Goal: Task Accomplishment & Management: Use online tool/utility

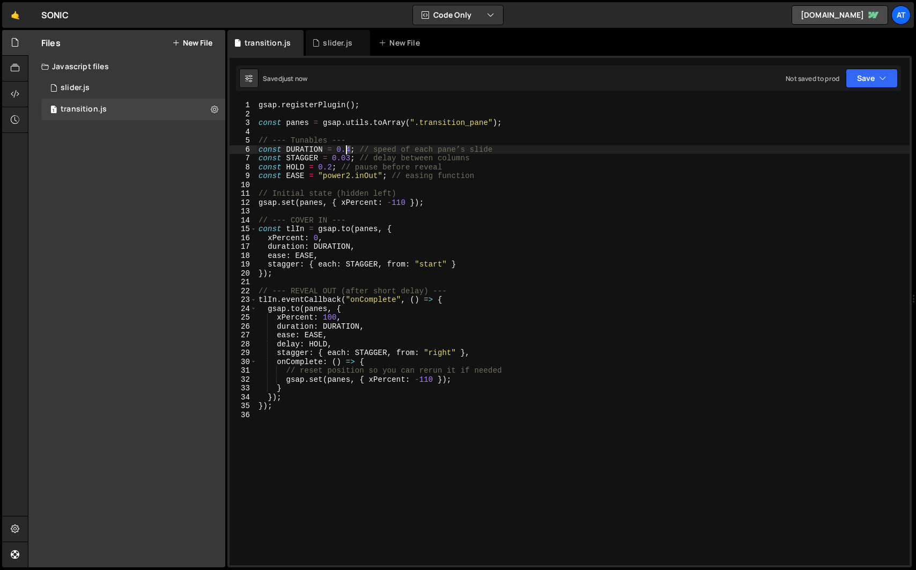
click at [348, 149] on div "gsap . registerPlugin ( ) ; const panes = gsap . utils . toArray ( ".transition…" at bounding box center [582, 342] width 653 height 482
click at [348, 158] on div "gsap . registerPlugin ( ) ; const panes = gsap . utils . toArray ( ".transition…" at bounding box center [582, 342] width 653 height 482
click at [378, 168] on div "gsap . registerPlugin ( ) ; const panes = gsap . utils . toArray ( ".transition…" at bounding box center [582, 342] width 653 height 482
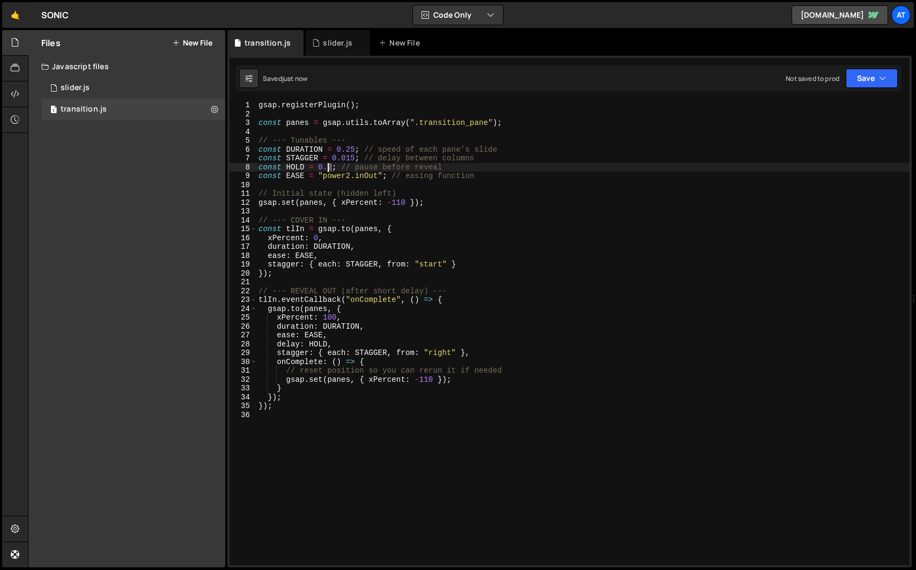
click at [329, 168] on div "gsap . registerPlugin ( ) ; const panes = gsap . utils . toArray ( ".transition…" at bounding box center [582, 342] width 653 height 482
type textarea "const HOLD = 0.3; // pause before reveal"
click at [322, 279] on div "gsap . registerPlugin ( ) ; const panes = gsap . utils . toArray ( ".transition…" at bounding box center [582, 342] width 653 height 482
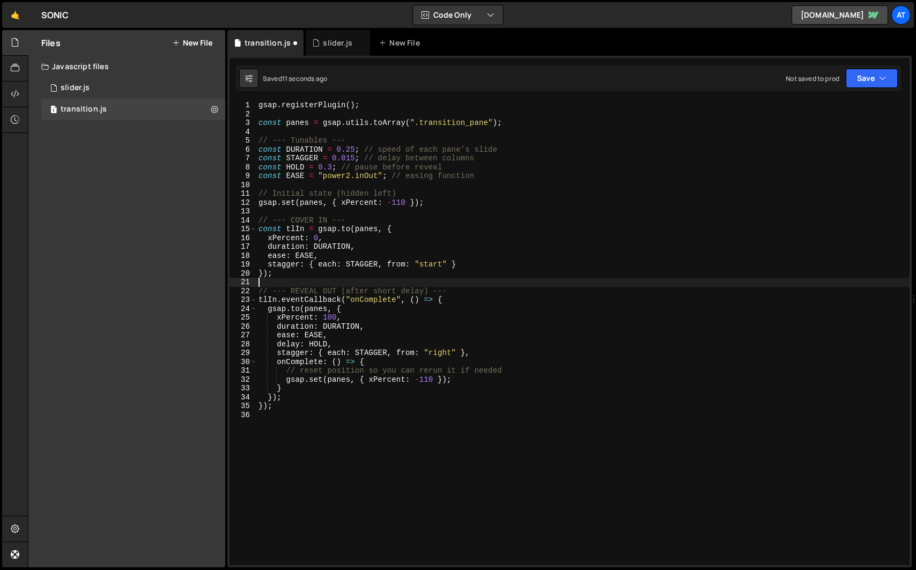
scroll to position [0, 0]
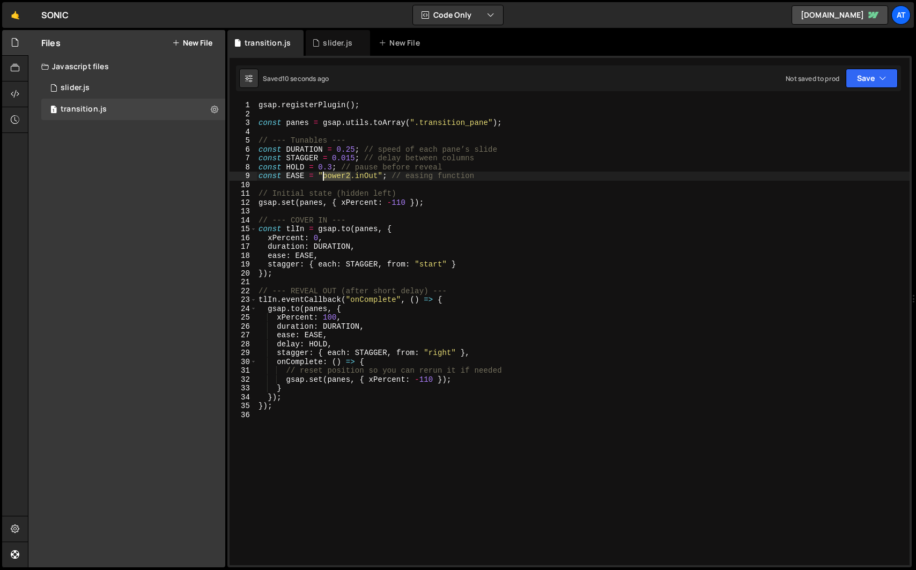
drag, startPoint x: 350, startPoint y: 178, endPoint x: 324, endPoint y: 179, distance: 26.3
click at [324, 179] on div "gsap . registerPlugin ( ) ; const panes = gsap . utils . toArray ( ".transition…" at bounding box center [582, 342] width 653 height 482
click at [324, 243] on div "gsap . registerPlugin ( ) ; const panes = gsap . utils . toArray ( ".transition…" at bounding box center [582, 342] width 653 height 482
click at [329, 178] on div "gsap . registerPlugin ( ) ; const panes = gsap . utils . toArray ( ".transition…" at bounding box center [582, 342] width 653 height 482
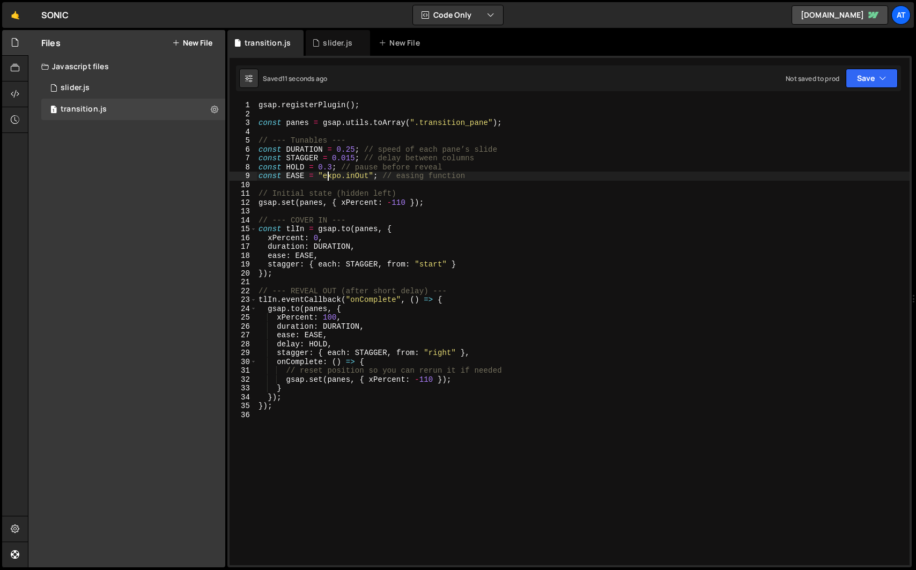
scroll to position [0, 1]
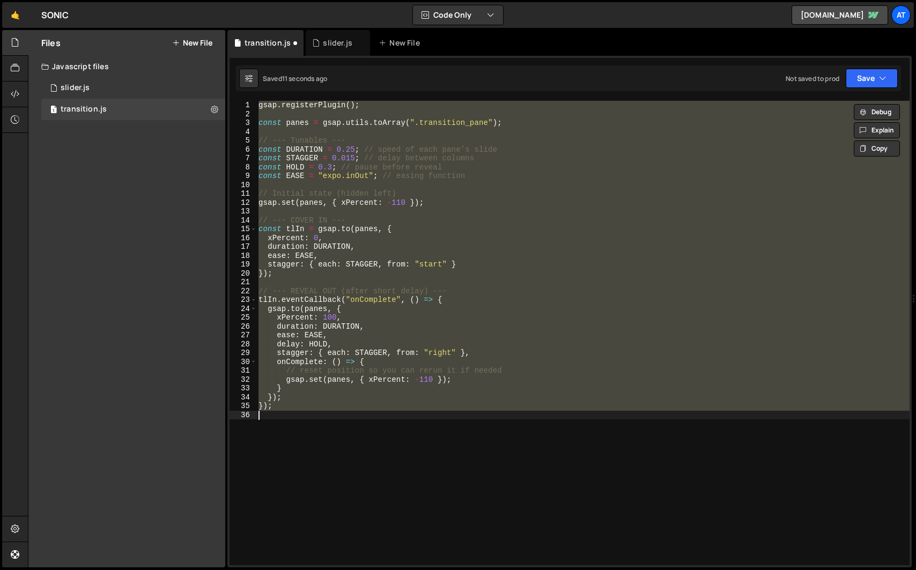
type textarea "const EASE = "power2.inOut"; // easing function"
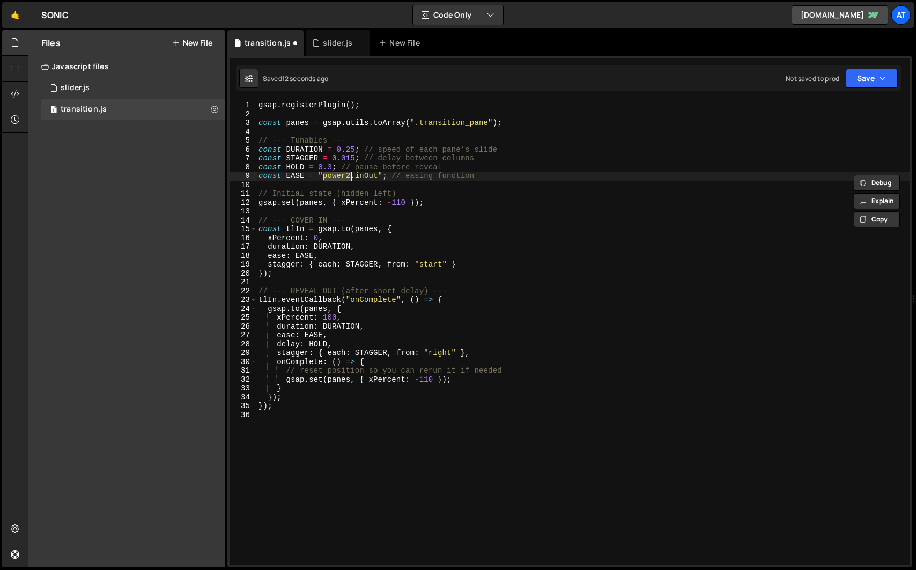
click at [331, 186] on div "gsap . registerPlugin ( ) ; const panes = gsap . utils . toArray ( ".transition…" at bounding box center [582, 342] width 653 height 482
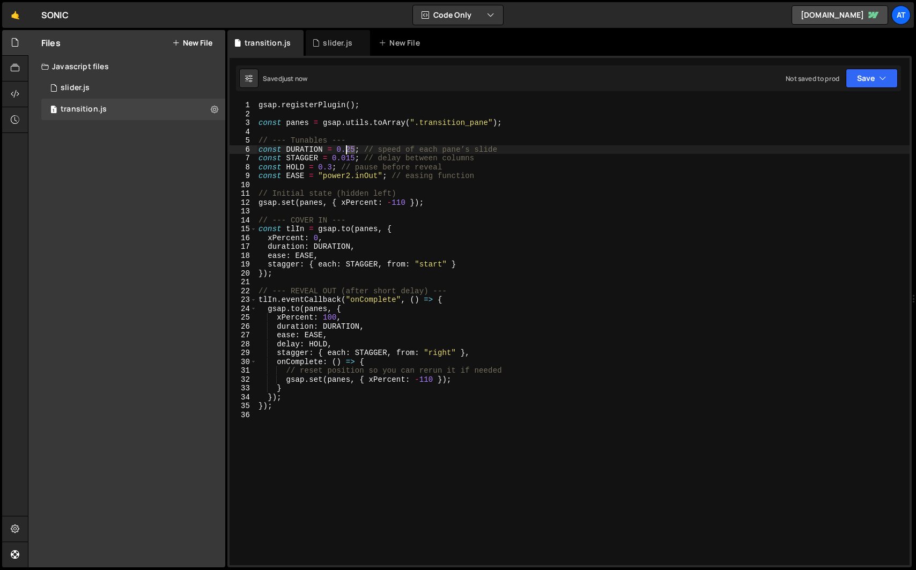
drag, startPoint x: 354, startPoint y: 147, endPoint x: 348, endPoint y: 150, distance: 6.8
click at [348, 149] on div "gsap . registerPlugin ( ) ; const panes = gsap . utils . toArray ( ".transition…" at bounding box center [582, 342] width 653 height 482
type textarea "const DURATION = 0.3; // speed of each pane’s slide"
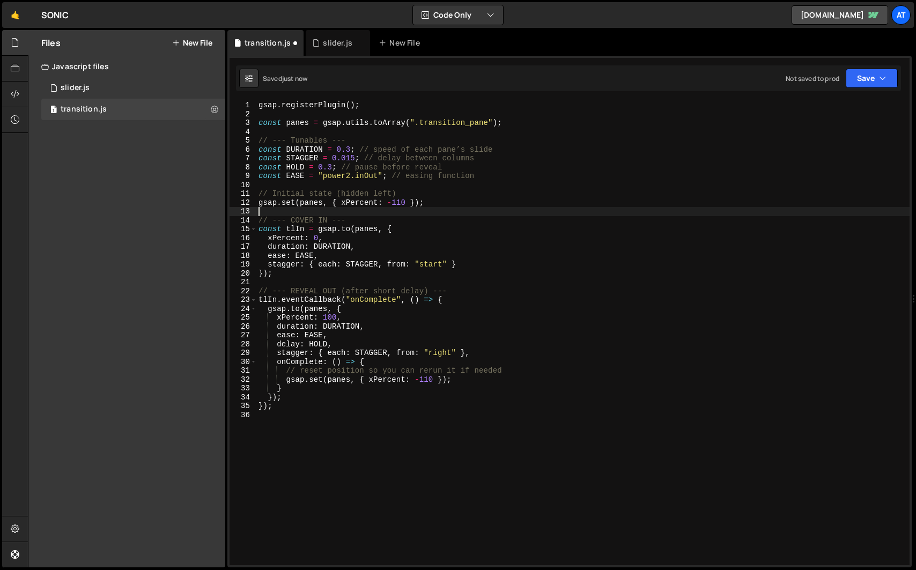
drag, startPoint x: 372, startPoint y: 211, endPoint x: 373, endPoint y: 217, distance: 6.5
click at [372, 211] on div "gsap . registerPlugin ( ) ; const panes = gsap . utils . toArray ( ".transition…" at bounding box center [582, 342] width 653 height 482
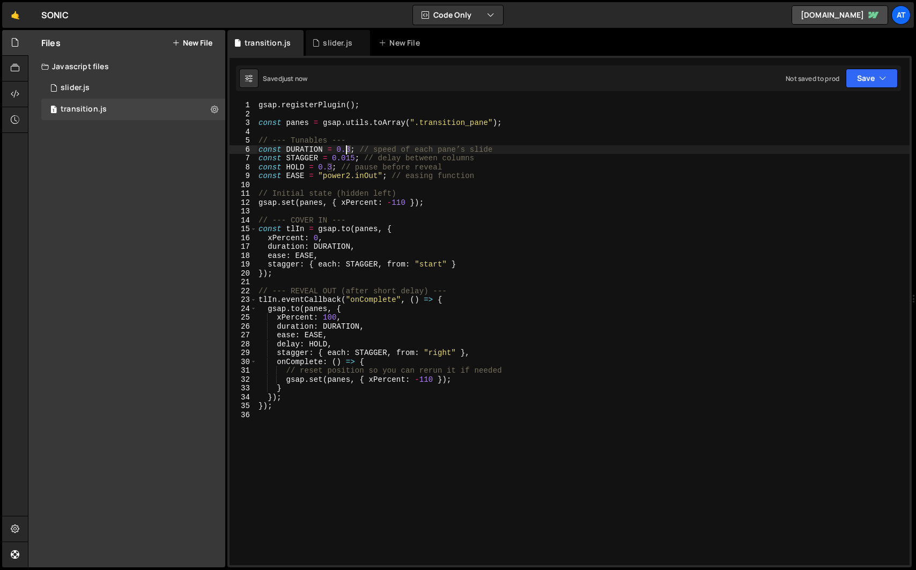
click at [348, 152] on div "gsap . registerPlugin ( ) ; const panes = gsap . utils . toArray ( ".transition…" at bounding box center [582, 342] width 653 height 482
click at [326, 163] on div "gsap . registerPlugin ( ) ; const panes = gsap . utils . toArray ( ".transition…" at bounding box center [582, 342] width 653 height 482
drag, startPoint x: 347, startPoint y: 159, endPoint x: 353, endPoint y: 158, distance: 5.9
click at [353, 158] on div "gsap . registerPlugin ( ) ; const panes = gsap . utils . toArray ( ".transition…" at bounding box center [582, 342] width 653 height 482
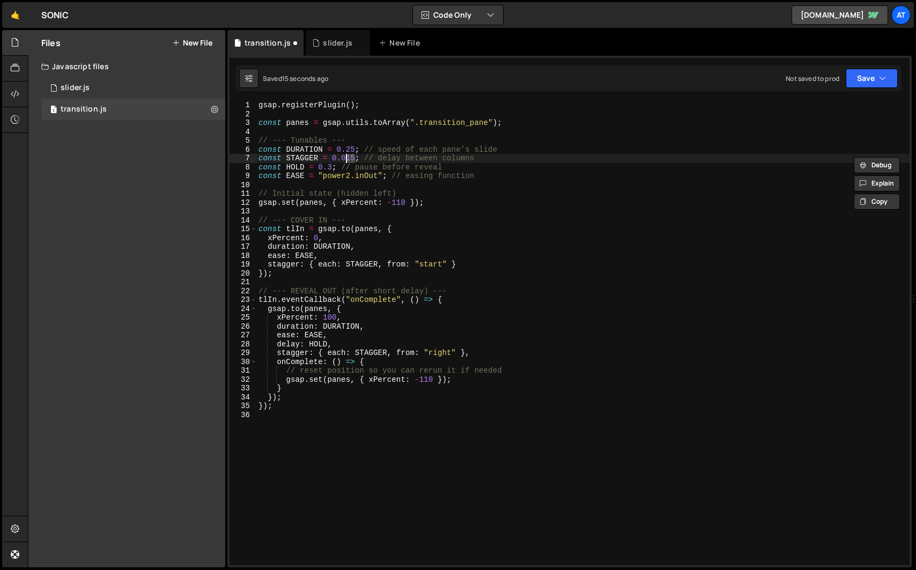
drag, startPoint x: 355, startPoint y: 159, endPoint x: 347, endPoint y: 160, distance: 8.1
click at [347, 160] on div "gsap . registerPlugin ( ) ; const panes = gsap . utils . toArray ( ".transition…" at bounding box center [582, 342] width 653 height 482
click at [366, 204] on div "gsap . registerPlugin ( ) ; const panes = gsap . utils . toArray ( ".transition…" at bounding box center [582, 342] width 653 height 482
click at [350, 159] on div "gsap . registerPlugin ( ) ; const panes = gsap . utils . toArray ( ".transition…" at bounding box center [582, 342] width 653 height 482
click at [363, 226] on div "gsap . registerPlugin ( ) ; const panes = gsap . utils . toArray ( ".transition…" at bounding box center [582, 342] width 653 height 482
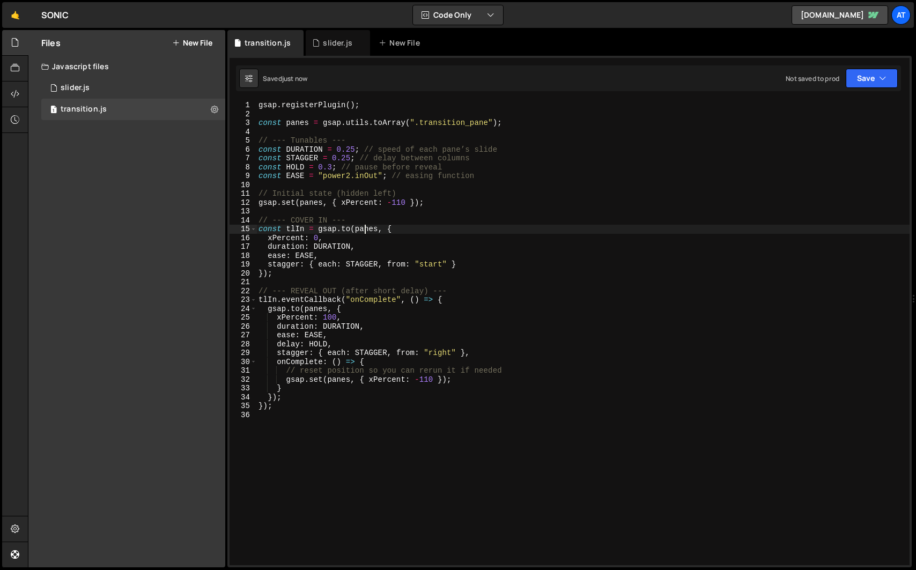
click at [342, 160] on div "gsap . registerPlugin ( ) ; const panes = gsap . utils . toArray ( ".transition…" at bounding box center [582, 342] width 653 height 482
click at [386, 267] on div "gsap . registerPlugin ( ) ; const panes = gsap . utils . toArray ( ".transition…" at bounding box center [582, 342] width 653 height 482
drag, startPoint x: 354, startPoint y: 149, endPoint x: 346, endPoint y: 149, distance: 8.0
click at [346, 149] on div "gsap . registerPlugin ( ) ; const panes = gsap . utils . toArray ( ".transition…" at bounding box center [582, 342] width 653 height 482
type textarea "const DURATION = 0.5; // speed of each pane’s slide"
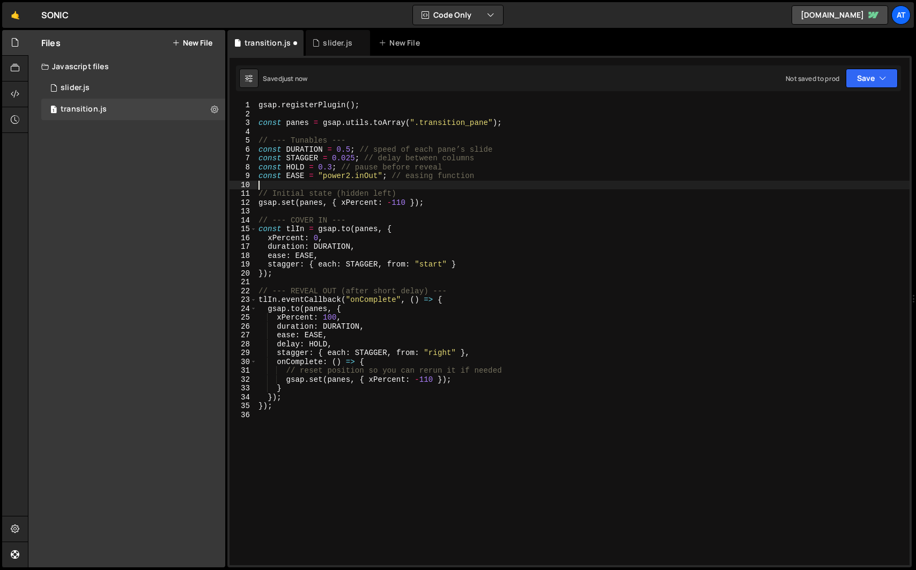
click at [368, 188] on div "gsap . registerPlugin ( ) ; const panes = gsap . utils . toArray ( ".transition…" at bounding box center [582, 342] width 653 height 482
